Goal: Information Seeking & Learning: Learn about a topic

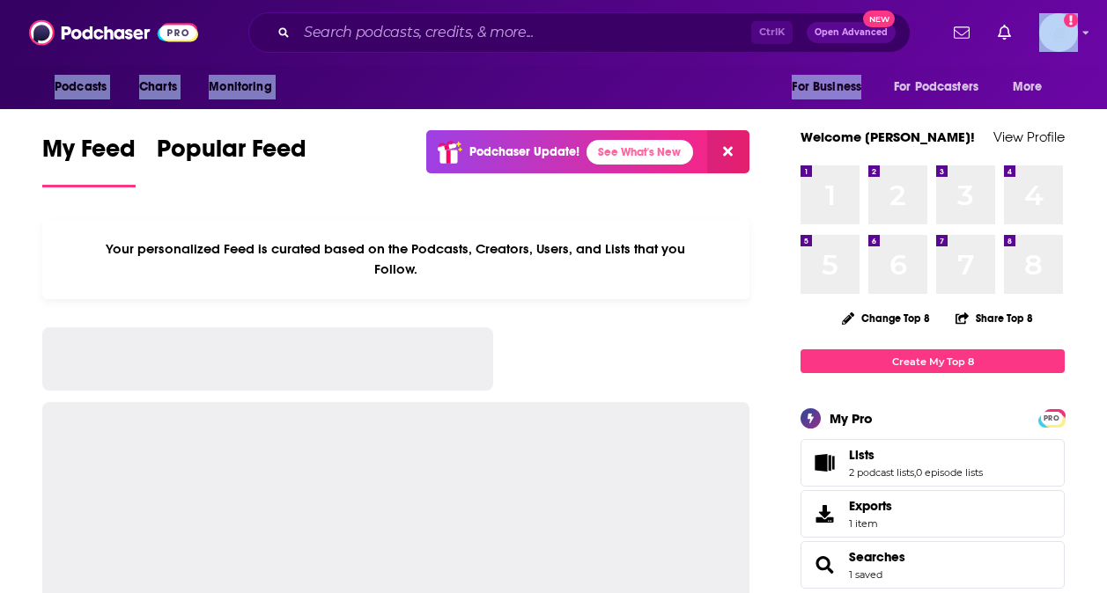
click at [861, 71] on div "Podcasts Charts Monitoring Ctrl K Open Advanced New For Business For Podcasters…" at bounding box center [553, 54] width 1107 height 109
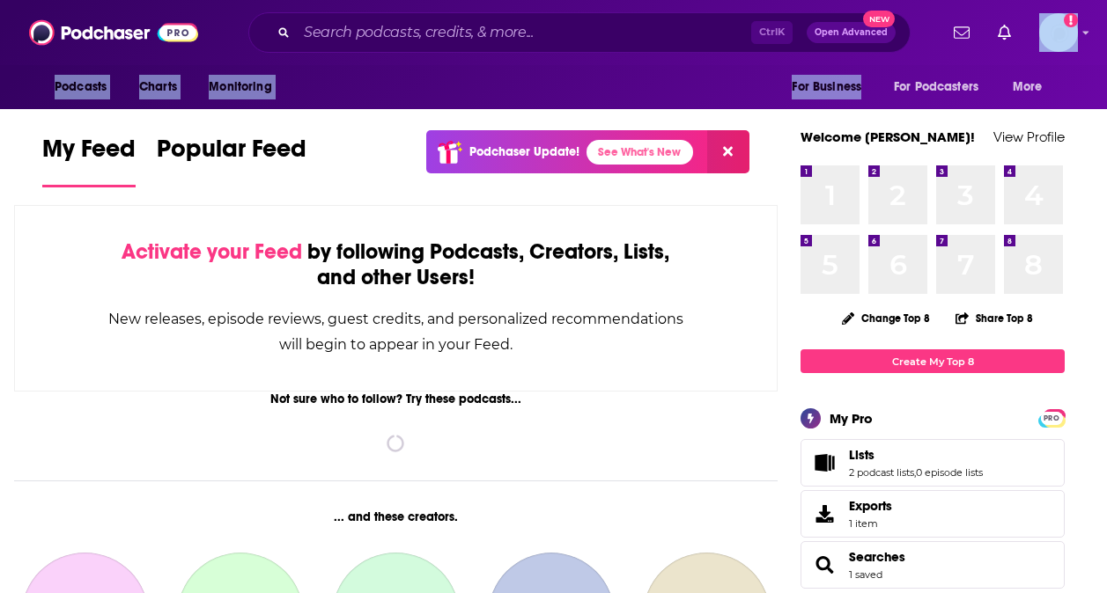
click at [705, 80] on div "Podcasts Charts Monitoring For Business For Podcasters More" at bounding box center [553, 87] width 1107 height 44
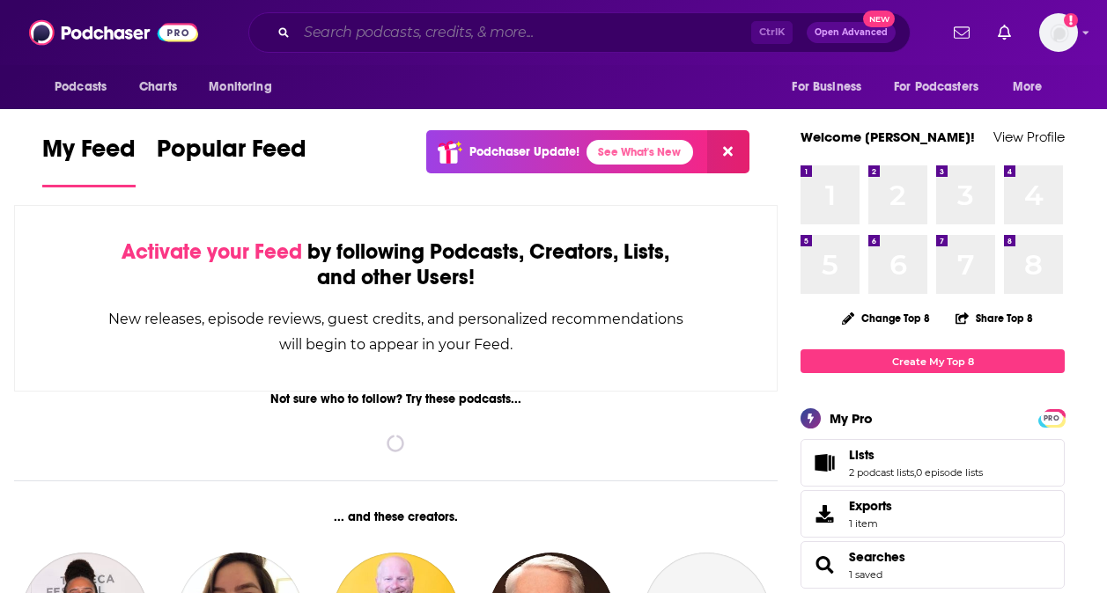
click at [585, 30] on input "Search podcasts, credits, & more..." at bounding box center [524, 32] width 454 height 28
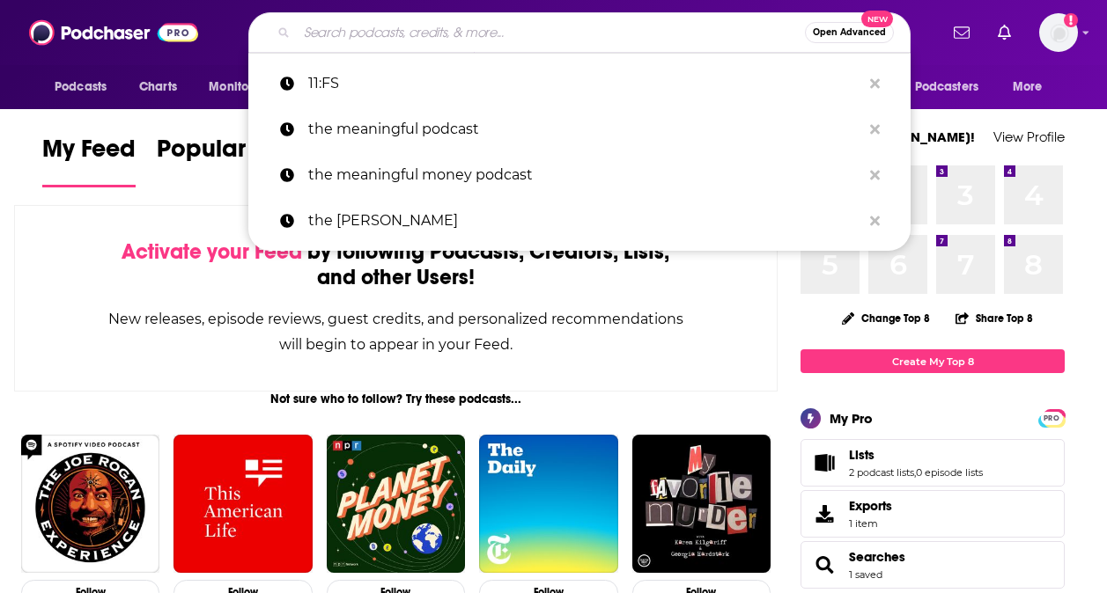
paste input "The Room Where It Happened."
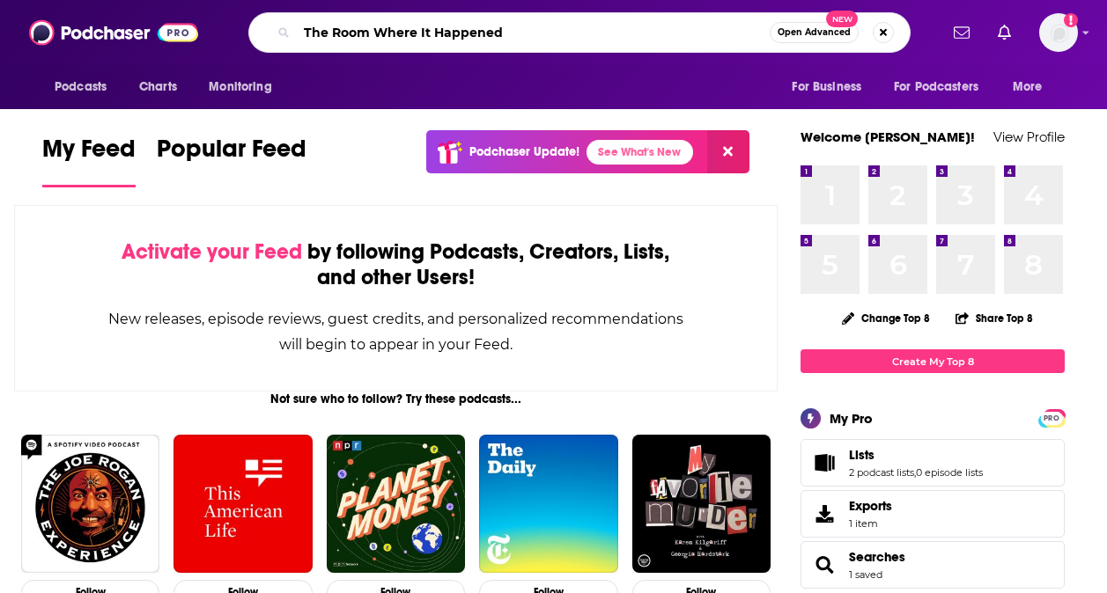
type input "The Room Where It Happened"
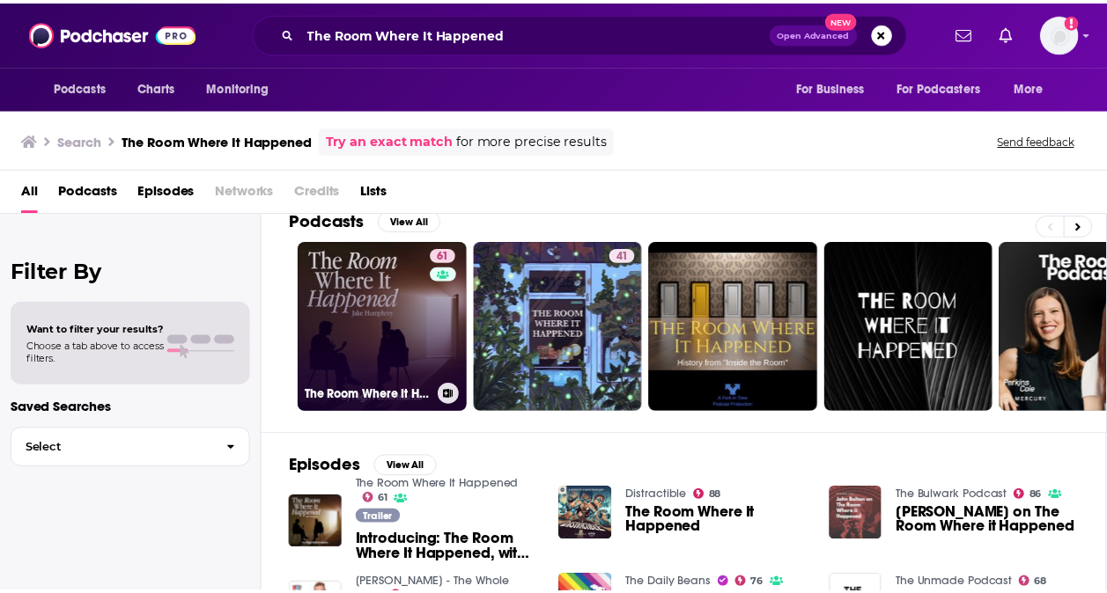
scroll to position [24, 0]
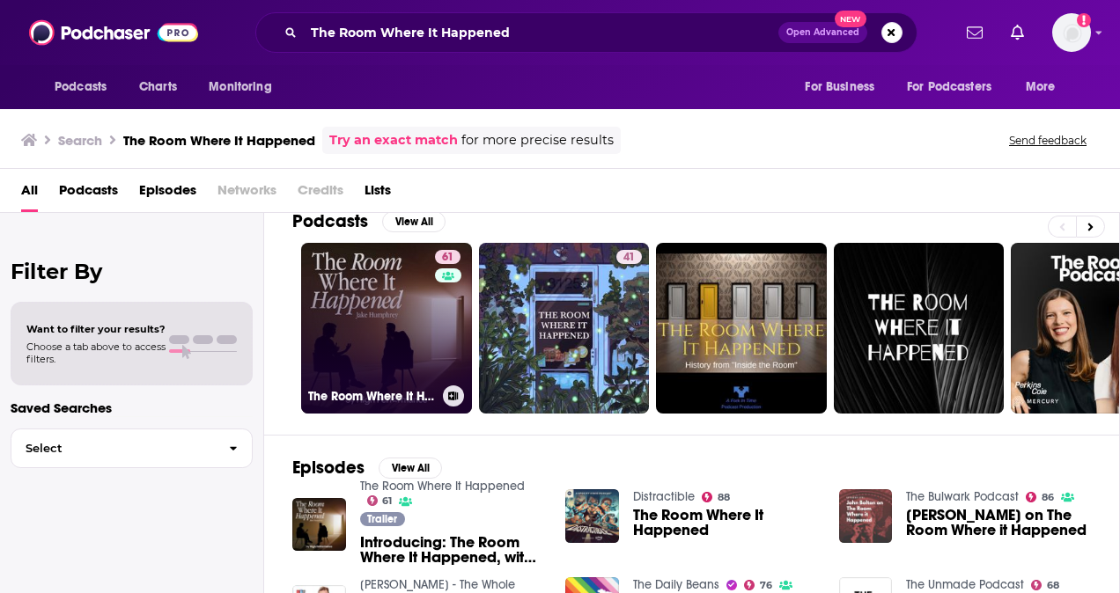
click at [393, 310] on link "61 The Room Where It Happened" at bounding box center [386, 328] width 171 height 171
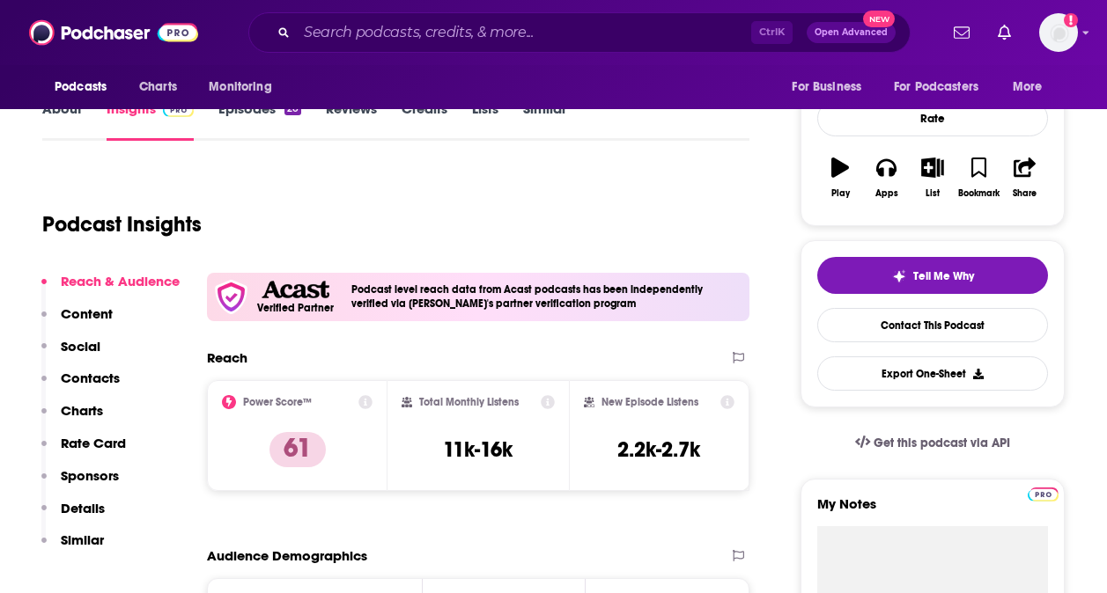
scroll to position [234, 0]
